Goal: Answer question/provide support: Share knowledge or assist other users

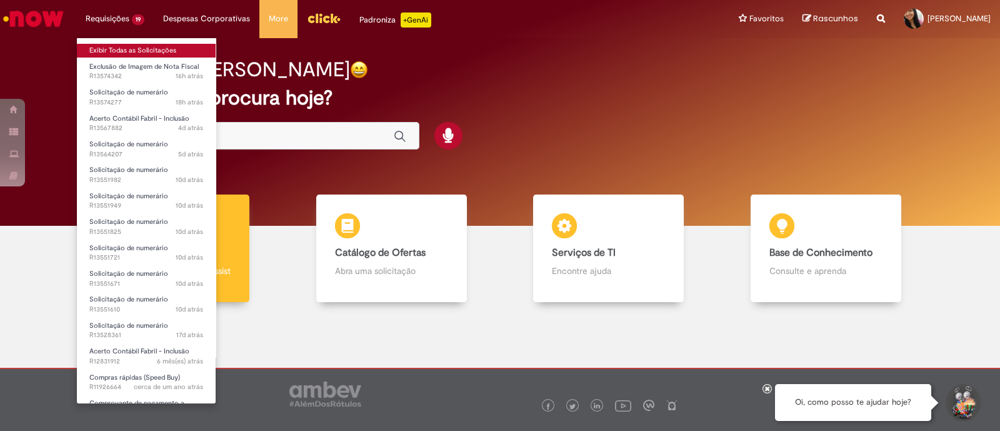
click at [127, 45] on link "Exibir Todas as Solicitações" at bounding box center [146, 51] width 139 height 14
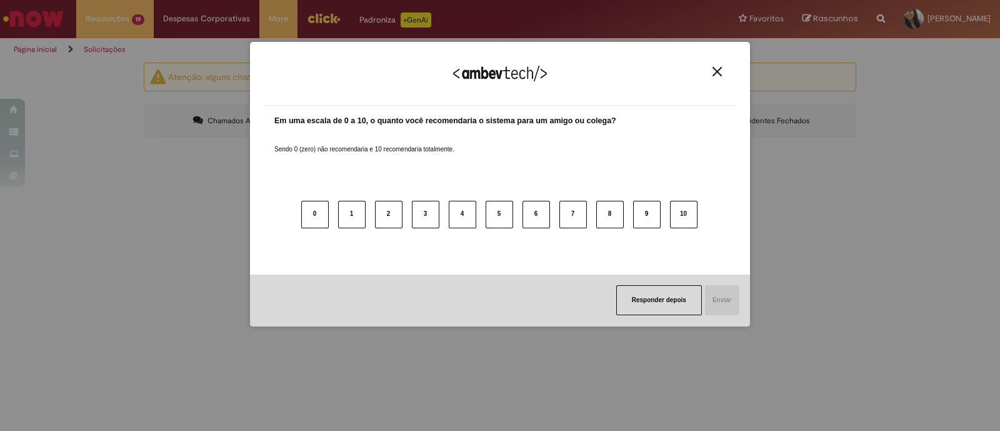
click at [717, 70] on img "Close" at bounding box center [716, 71] width 9 height 9
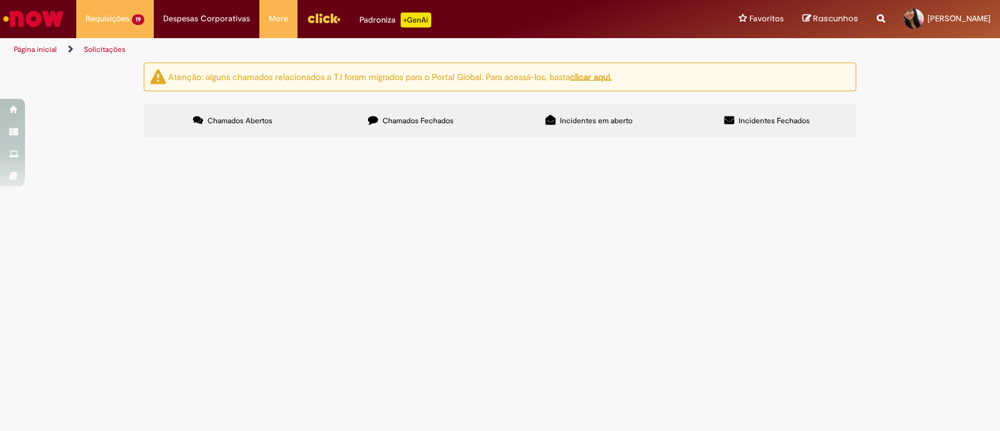
click at [0, 0] on span "Solicitação de numerário" at bounding box center [0, 0] width 0 height 0
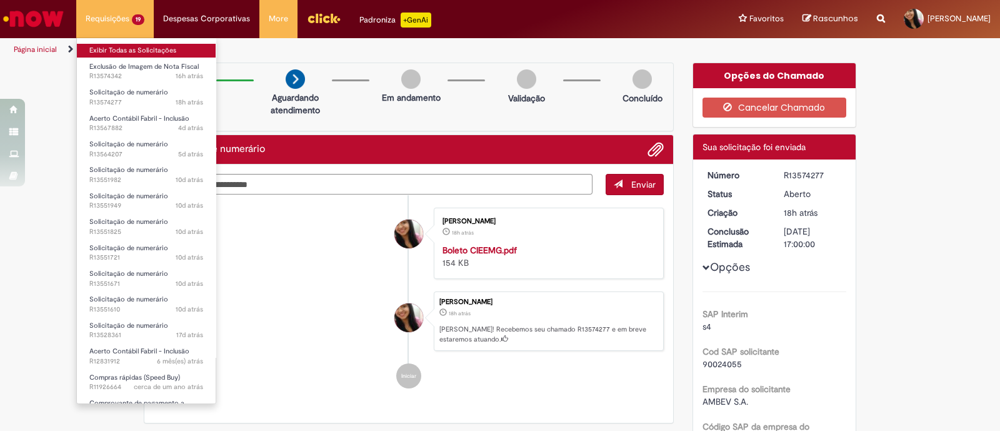
click at [126, 47] on link "Exibir Todas as Solicitações" at bounding box center [146, 51] width 139 height 14
click at [128, 47] on link "Exibir Todas as Solicitações" at bounding box center [146, 51] width 139 height 14
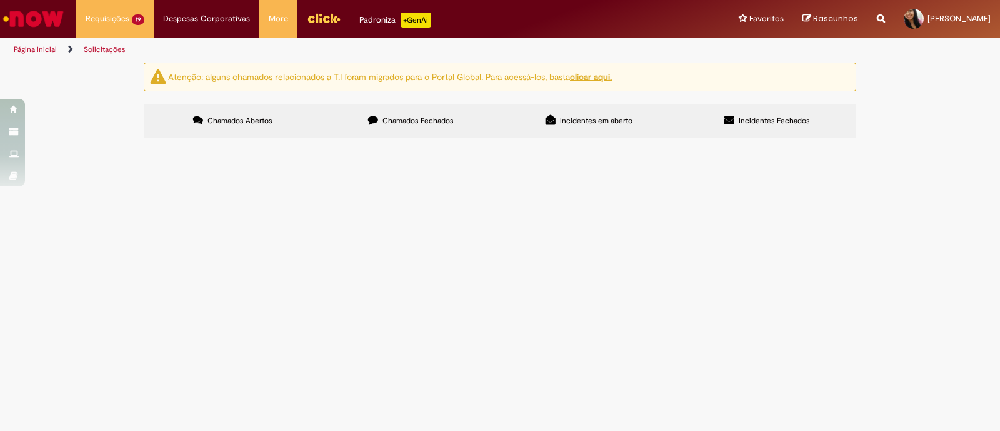
click at [0, 0] on span "Acerto Contábil Fabril - Inclusão" at bounding box center [0, 0] width 0 height 0
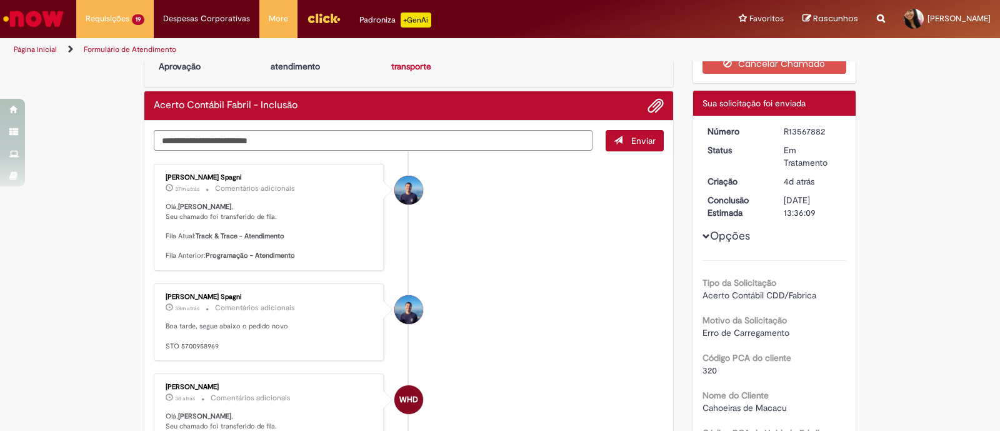
scroll to position [77, 0]
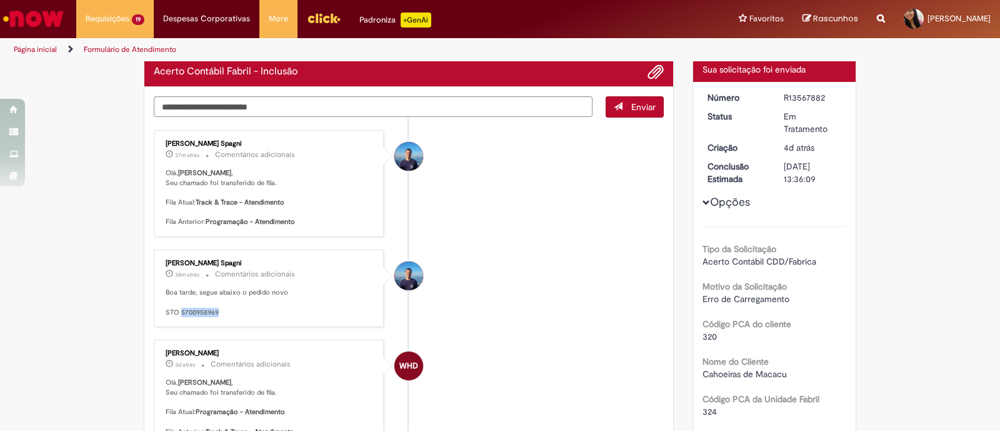
drag, startPoint x: 174, startPoint y: 307, endPoint x: 216, endPoint y: 304, distance: 42.0
click at [216, 305] on p "Boa tarde, segue abaixo o pedido novo STO 5700958969" at bounding box center [270, 301] width 208 height 29
copy p "5700958969"
click at [278, 111] on textarea "Digite sua mensagem aqui..." at bounding box center [373, 106] width 439 height 21
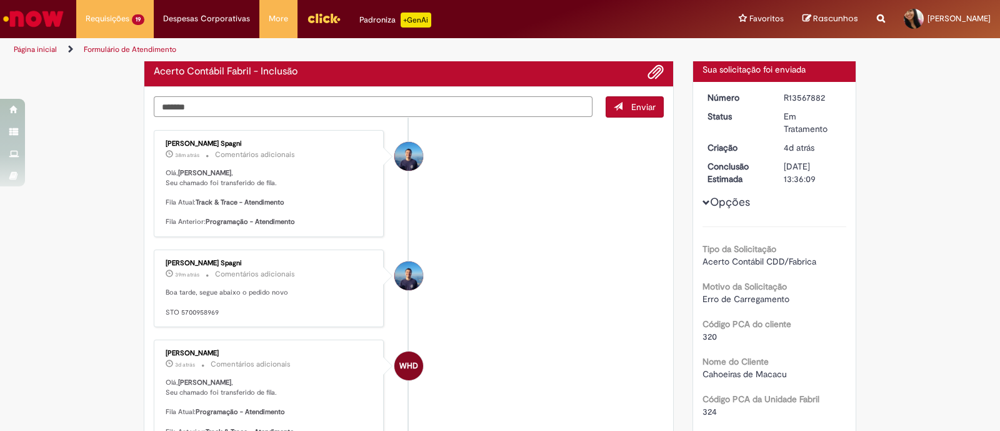
paste textarea "**********"
type textarea "**********"
click at [631, 104] on span "Enviar" at bounding box center [643, 106] width 24 height 11
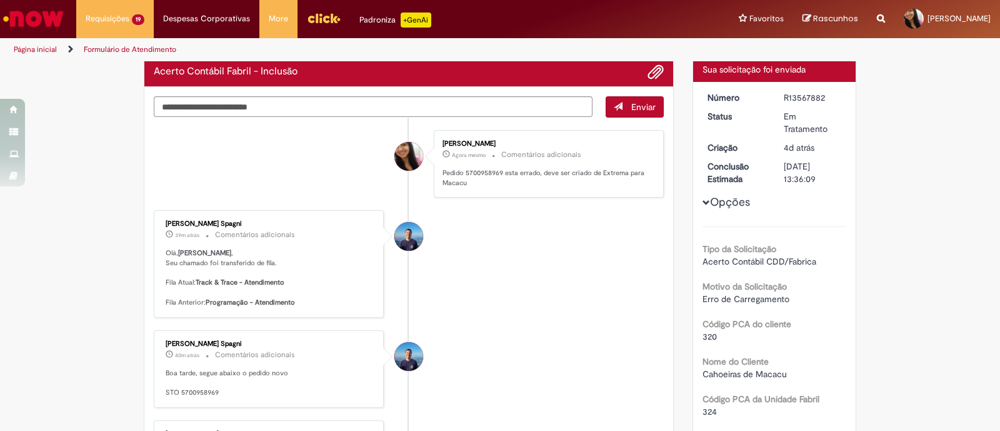
drag, startPoint x: 251, startPoint y: 223, endPoint x: 159, endPoint y: 224, distance: 91.2
click at [166, 224] on div "[PERSON_NAME] Spagni" at bounding box center [270, 223] width 208 height 7
copy div "[PERSON_NAME] Spagni"
drag, startPoint x: 775, startPoint y: 94, endPoint x: 822, endPoint y: 95, distance: 46.9
click at [822, 95] on dd "R13567882" at bounding box center [812, 97] width 77 height 12
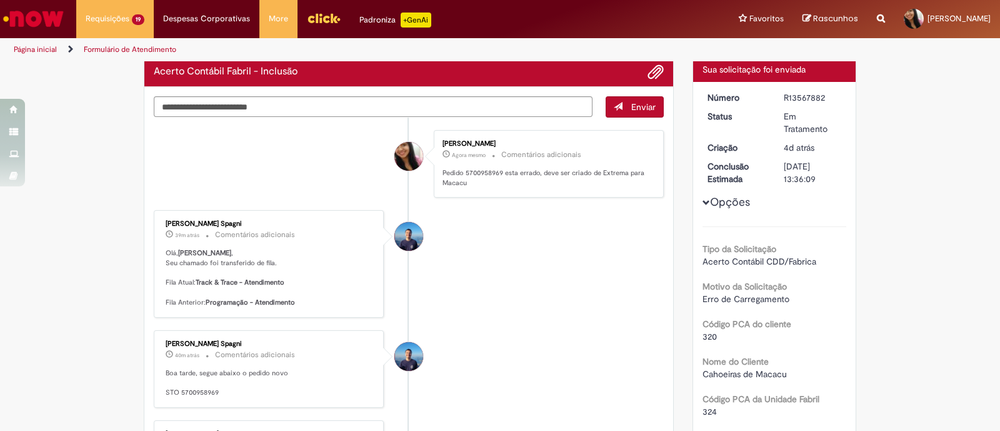
copy div "R13567882"
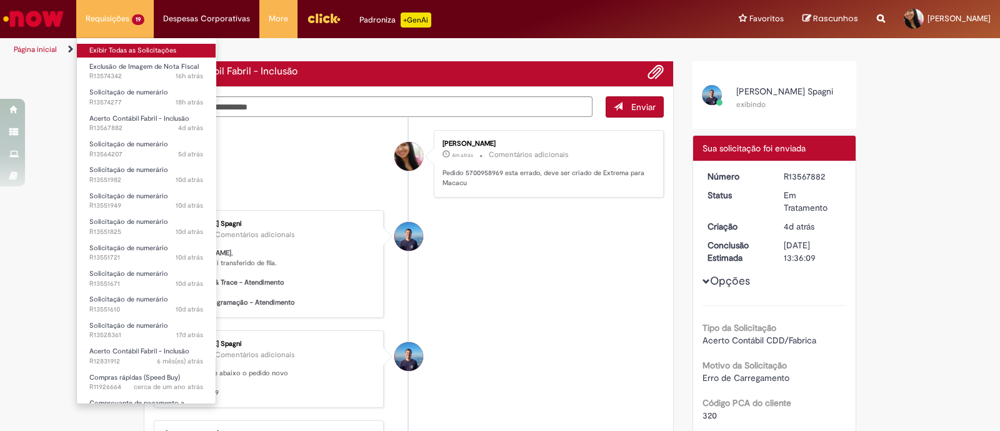
click at [109, 51] on link "Exibir Todas as Solicitações" at bounding box center [146, 51] width 139 height 14
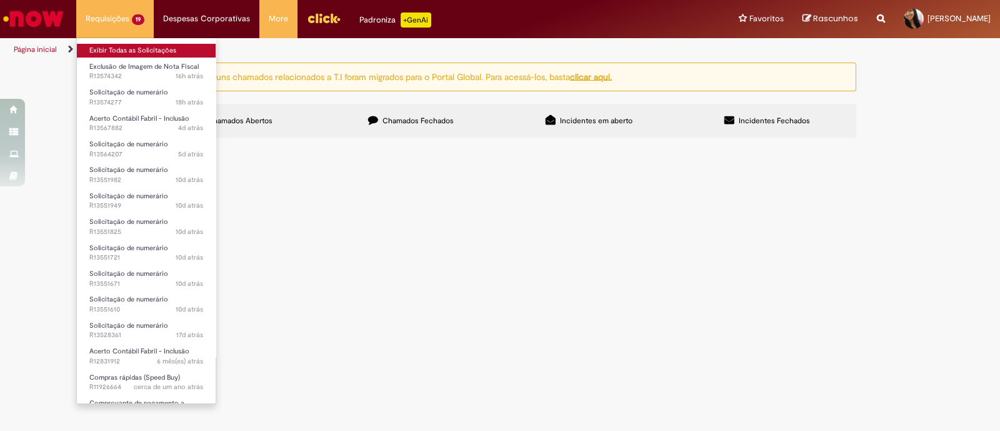
click at [127, 51] on link "Exibir Todas as Solicitações" at bounding box center [146, 51] width 139 height 14
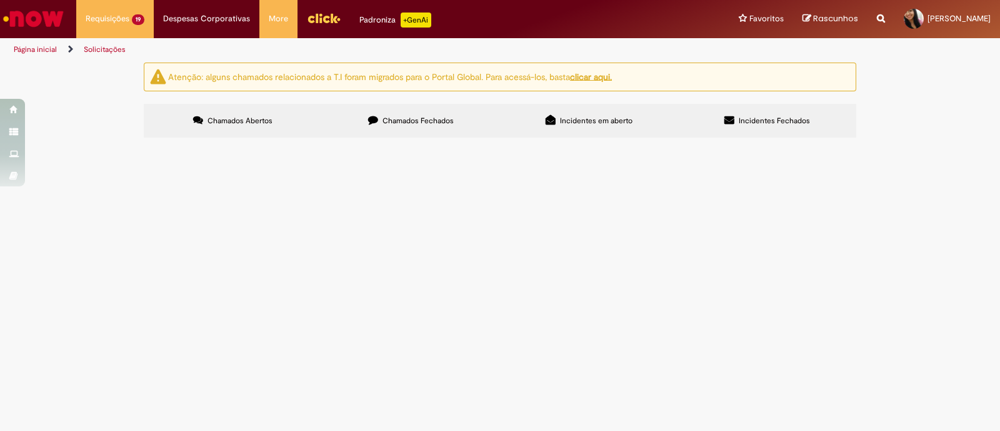
scroll to position [77, 0]
click at [0, 0] on span "Solicitação de numerário" at bounding box center [0, 0] width 0 height 0
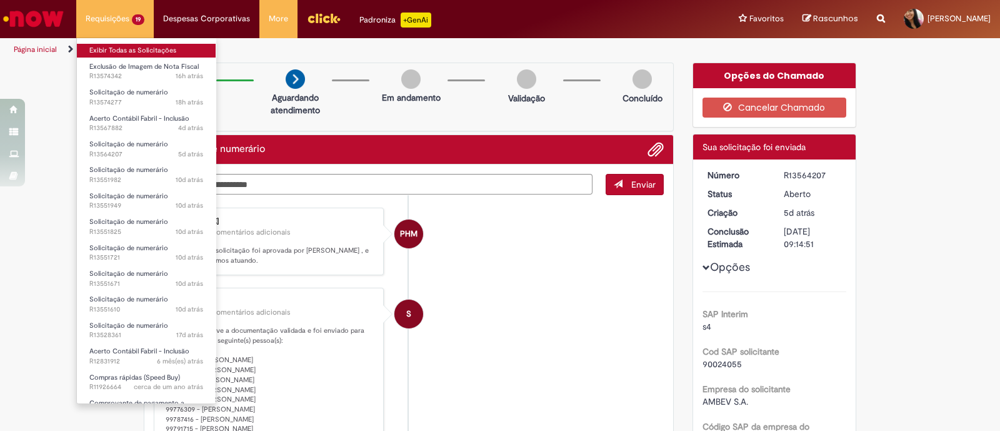
click at [136, 46] on link "Exibir Todas as Solicitações" at bounding box center [146, 51] width 139 height 14
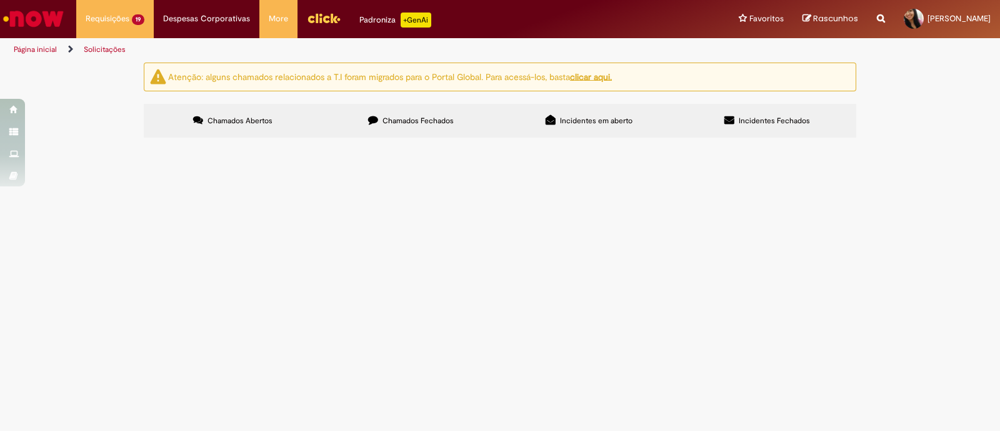
click at [0, 0] on span "Solicitação de numerário" at bounding box center [0, 0] width 0 height 0
click at [0, 0] on span "Acerto Contábil Fabril - Inclusão" at bounding box center [0, 0] width 0 height 0
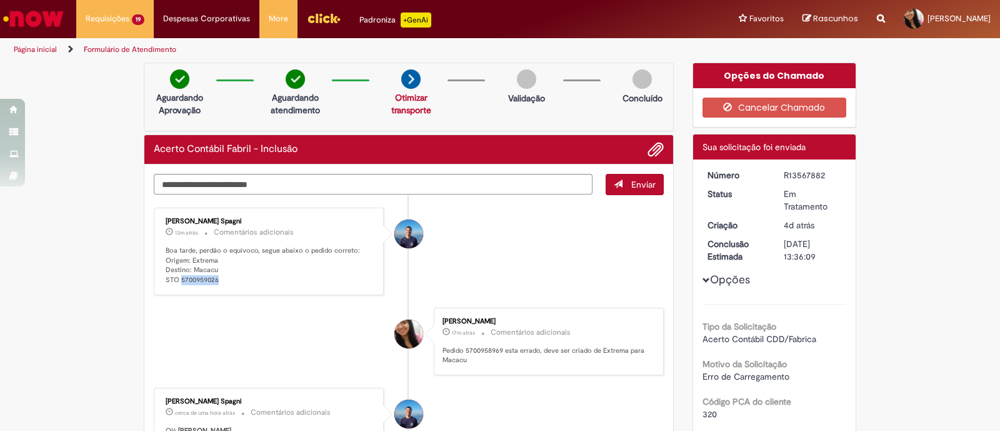
drag, startPoint x: 174, startPoint y: 276, endPoint x: 216, endPoint y: 282, distance: 42.2
click at [216, 282] on p "Boa tarde, perdão o equívoco, segue abaixo o pedido correto: Origem: Extrema De…" at bounding box center [270, 265] width 208 height 39
copy p "5700959026"
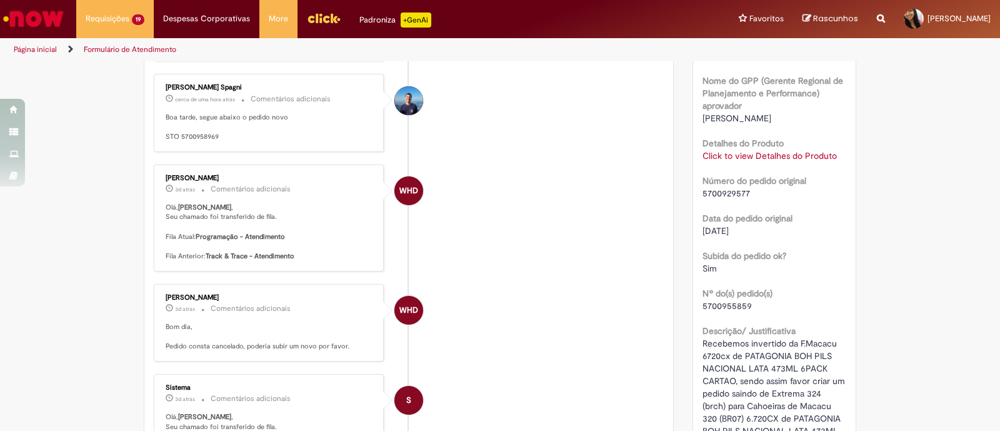
scroll to position [469, 0]
